Goal: Check status: Check status

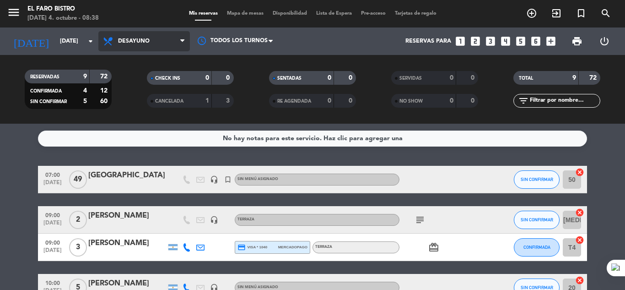
click at [175, 39] on span "Desayuno" at bounding box center [144, 41] width 92 height 20
click at [138, 99] on div "menu El Faro Bistro [DATE] 4. octubre - 08:38 Mis reservas Mapa de mesas Dispon…" at bounding box center [312, 62] width 625 height 124
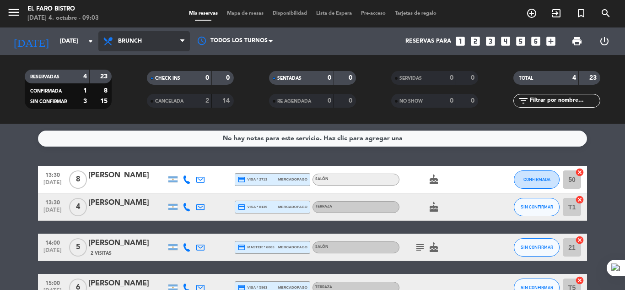
click at [185, 42] on icon at bounding box center [182, 41] width 4 height 7
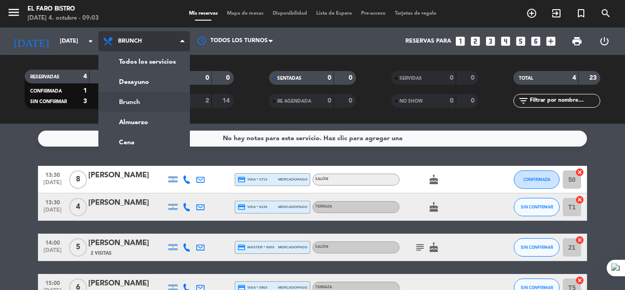
click at [185, 42] on icon at bounding box center [182, 41] width 4 height 7
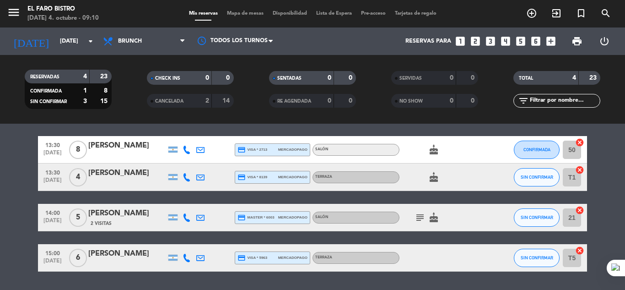
scroll to position [46, 0]
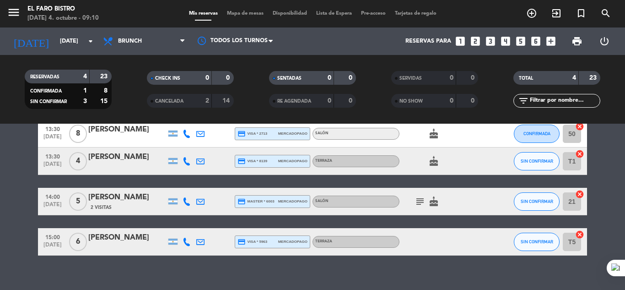
click at [419, 199] on icon "subject" at bounding box center [420, 201] width 11 height 11
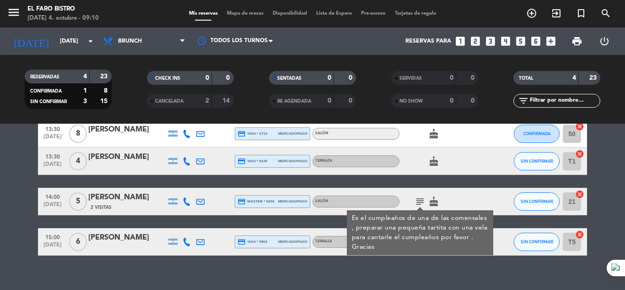
click at [460, 271] on div "No hay notas para este servicio. Haz clic para agregar una 13:30 [DATE] 8 [PERS…" at bounding box center [312, 207] width 625 height 166
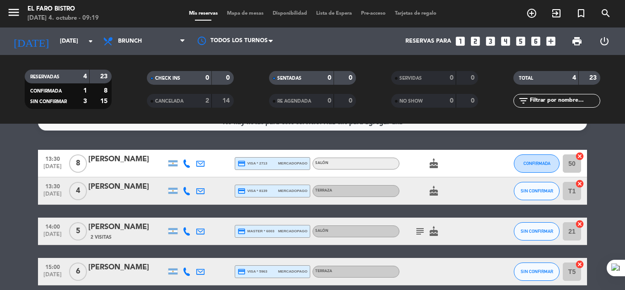
scroll to position [0, 0]
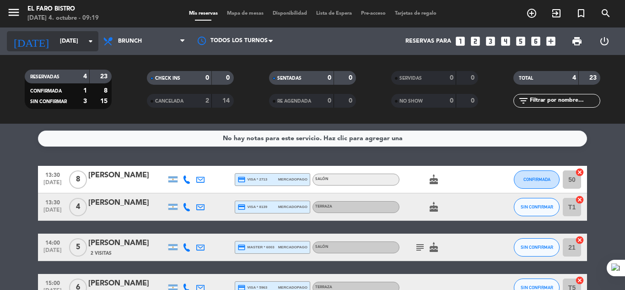
click at [91, 41] on icon "arrow_drop_down" at bounding box center [90, 41] width 11 height 11
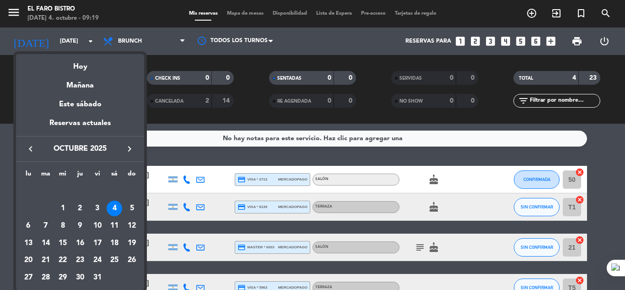
click at [177, 132] on div at bounding box center [312, 145] width 625 height 290
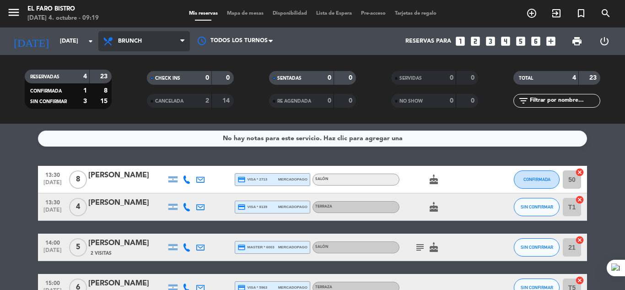
click at [180, 39] on icon at bounding box center [182, 41] width 4 height 7
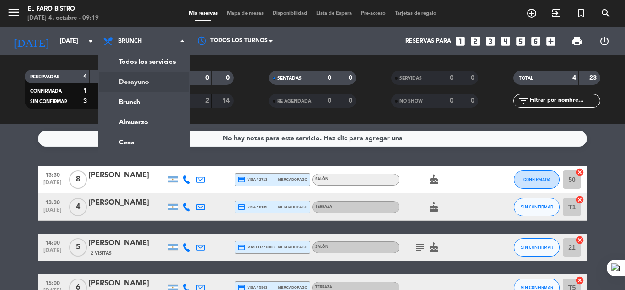
click at [138, 83] on div "menu El Faro Bistro [DATE] 4. octubre - 09:19 Mis reservas Mapa de mesas Dispon…" at bounding box center [312, 62] width 625 height 124
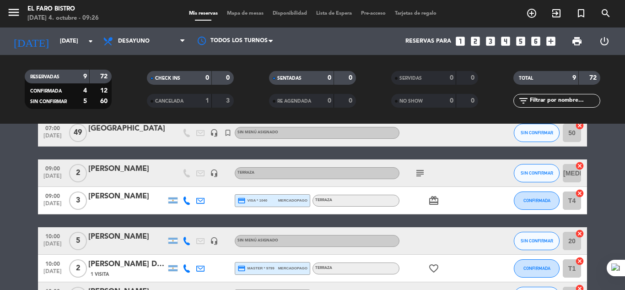
scroll to position [46, 0]
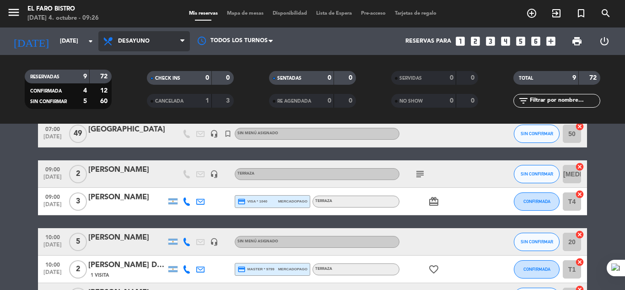
click at [177, 41] on span "Desayuno" at bounding box center [144, 41] width 92 height 20
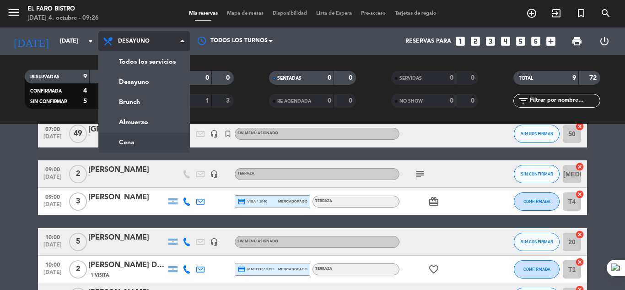
click at [126, 146] on ng-component "menu El Faro Bistro [DATE] 4. octubre - 09:26 Mis reservas Mapa de mesas Dispon…" at bounding box center [312, 145] width 625 height 290
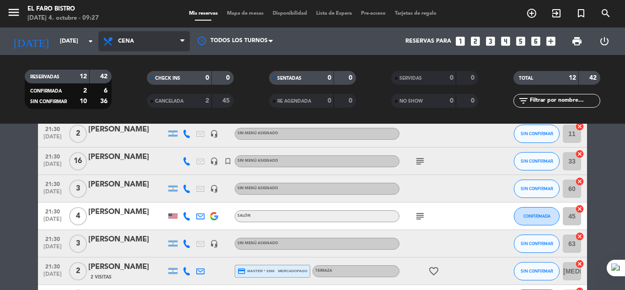
click at [175, 46] on span "Cena" at bounding box center [144, 41] width 92 height 20
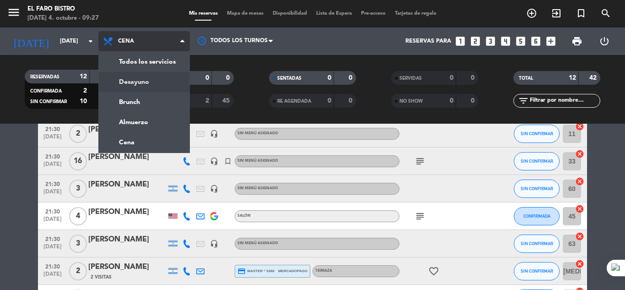
click at [128, 82] on div "menu El Faro Bistro [DATE] 4. octubre - 09:27 Mis reservas Mapa de mesas Dispon…" at bounding box center [312, 62] width 625 height 124
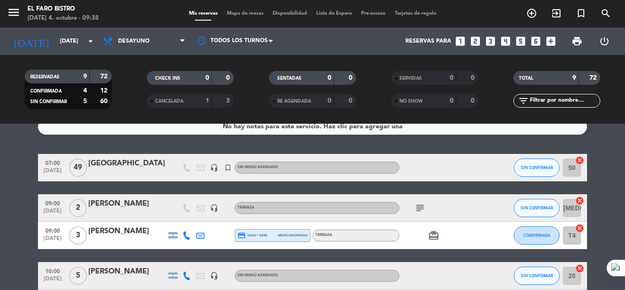
scroll to position [0, 0]
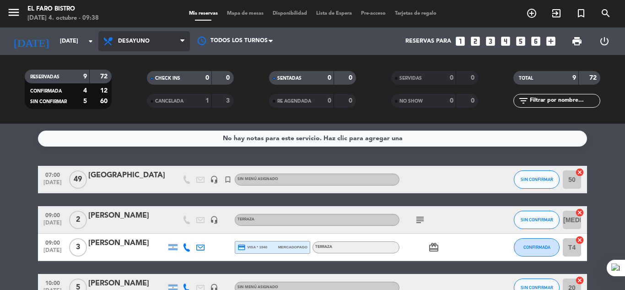
click at [178, 42] on span "Desayuno" at bounding box center [144, 41] width 92 height 20
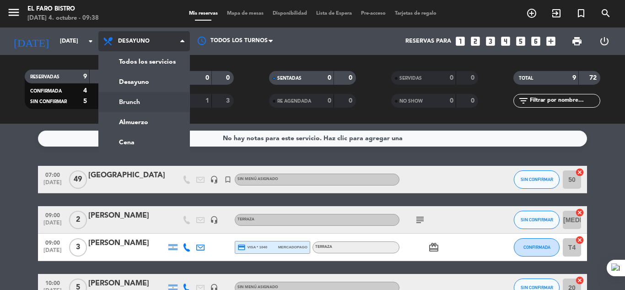
click at [131, 102] on div "menu El Faro Bistro [DATE] 4. octubre - 09:38 Mis reservas Mapa de mesas Dispon…" at bounding box center [312, 62] width 625 height 124
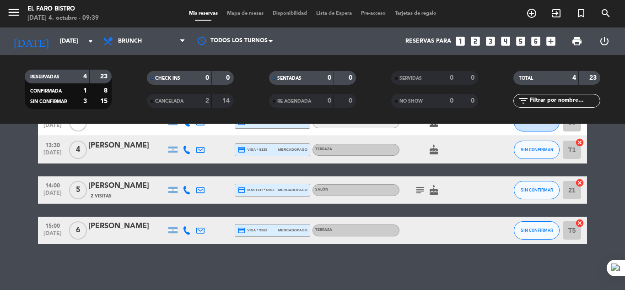
scroll to position [11, 0]
